Goal: Task Accomplishment & Management: Manage account settings

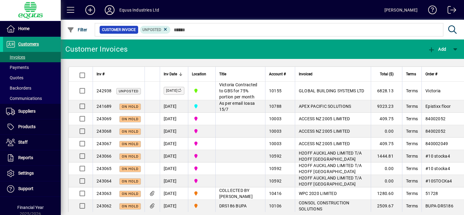
click at [26, 44] on span "Customers" at bounding box center [28, 44] width 21 height 5
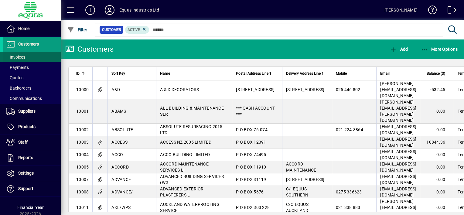
click at [25, 57] on span "Invoices" at bounding box center [15, 57] width 19 height 5
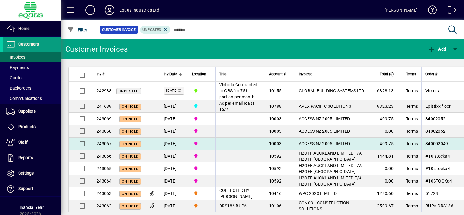
click at [242, 150] on td at bounding box center [240, 144] width 50 height 12
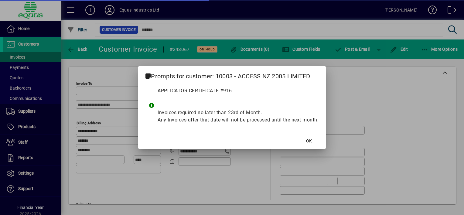
type input "**********"
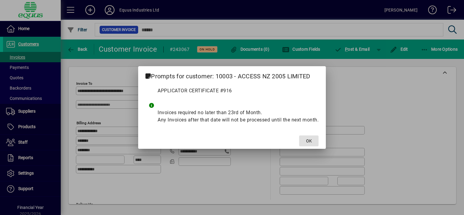
click at [309, 139] on span "OK" at bounding box center [309, 141] width 6 height 6
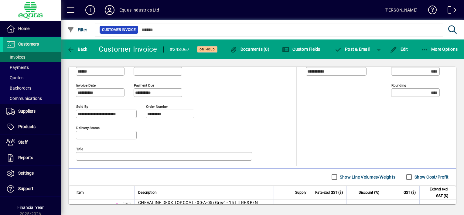
scroll to position [221, 0]
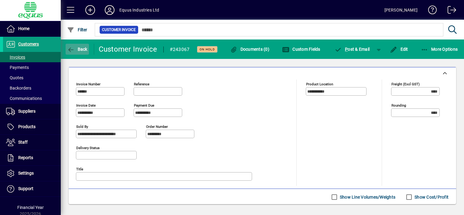
click at [74, 49] on icon "button" at bounding box center [71, 50] width 8 height 6
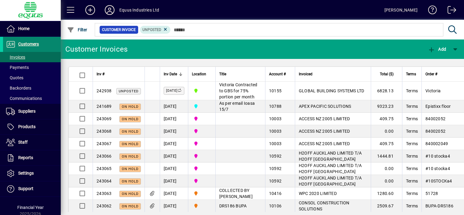
click at [34, 44] on span "Customers" at bounding box center [28, 44] width 21 height 5
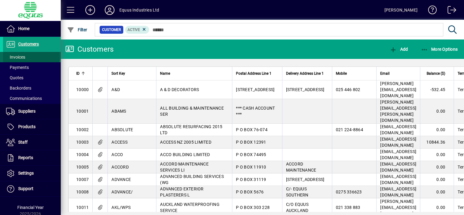
click at [31, 57] on span at bounding box center [32, 57] width 58 height 15
